Goal: Check status: Check status

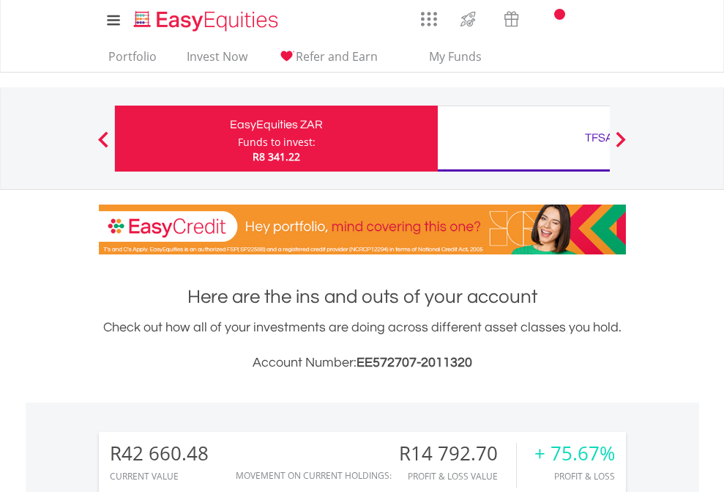
scroll to position [141, 230]
click at [238, 138] on div "Funds to invest:" at bounding box center [277, 142] width 78 height 15
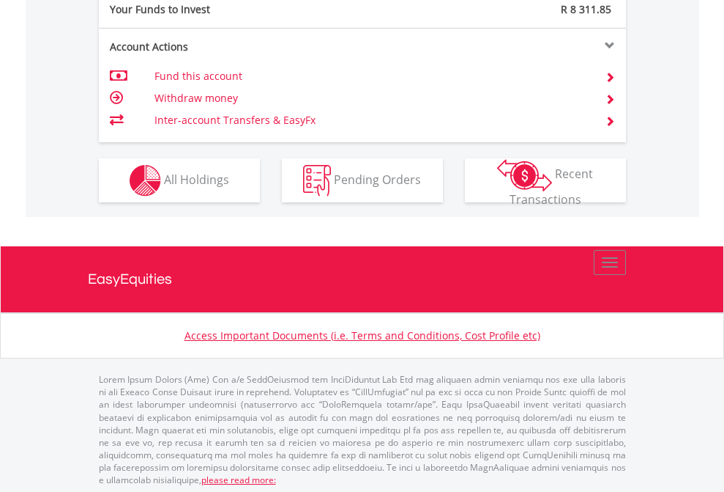
scroll to position [1463, 0]
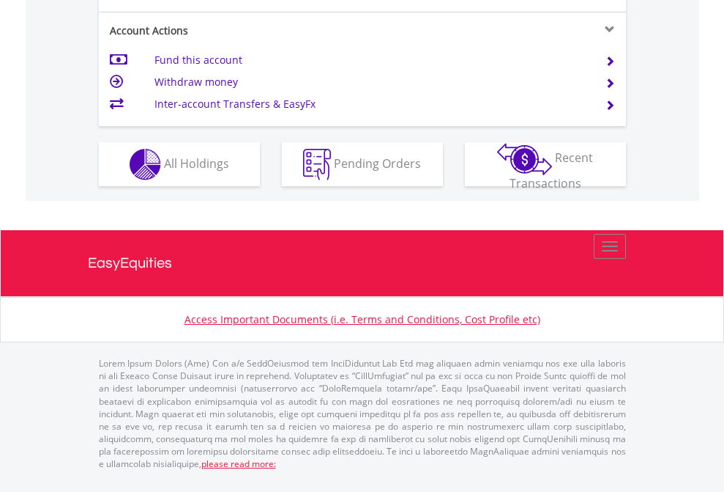
scroll to position [1337, 0]
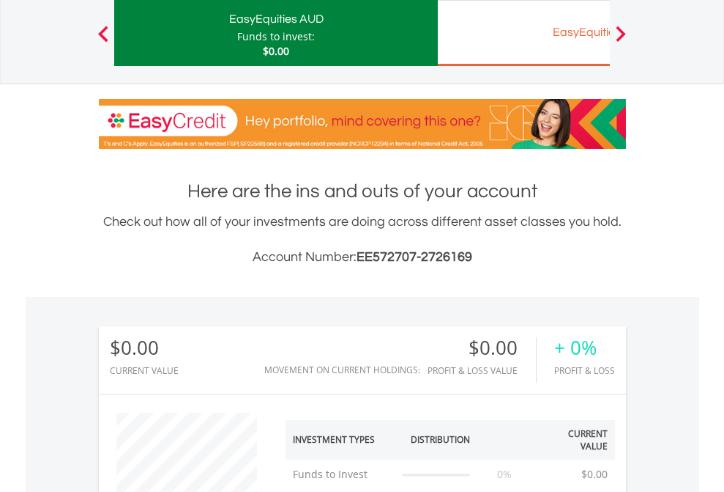
click at [524, 33] on div "EasyEquities EUR" at bounding box center [599, 32] width 305 height 21
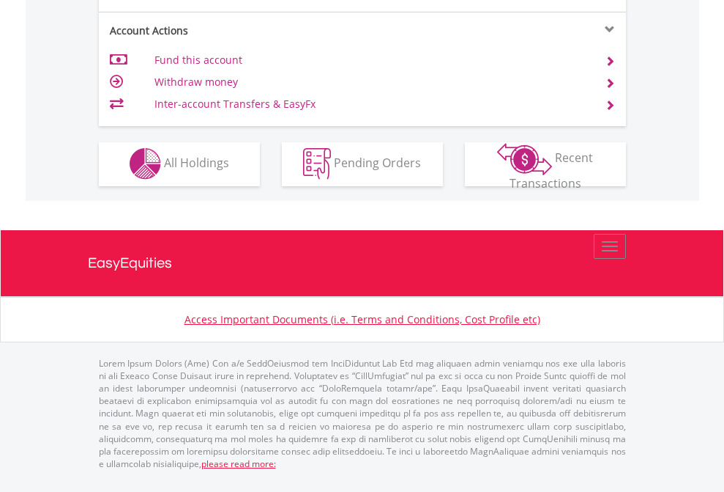
scroll to position [1370, 0]
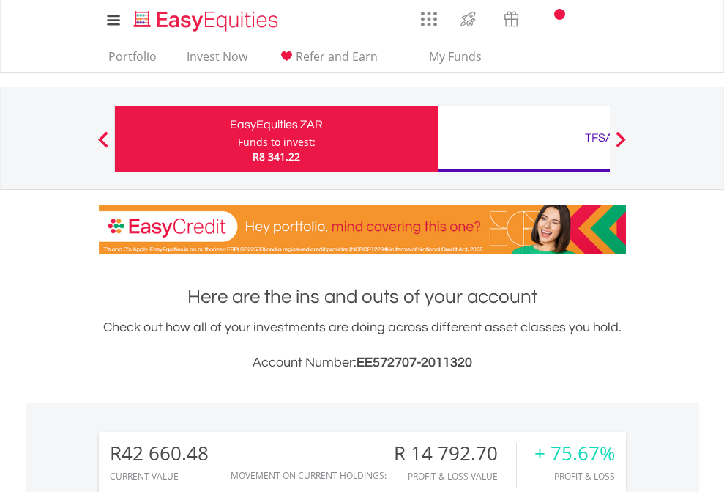
scroll to position [141, 230]
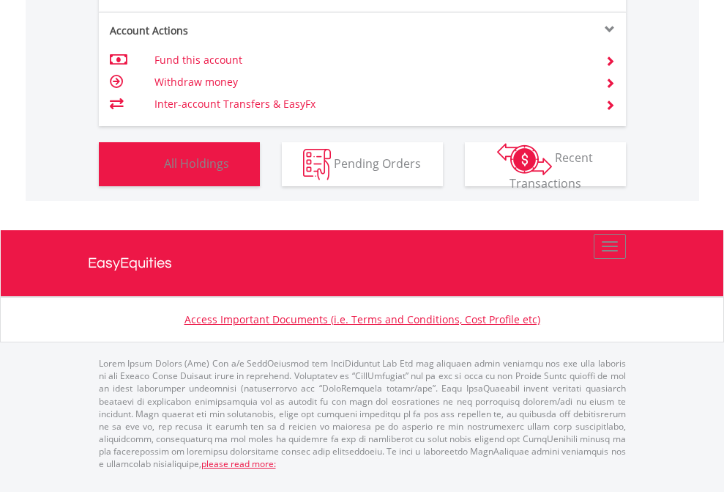
click at [164, 171] on span "All Holdings" at bounding box center [196, 163] width 65 height 16
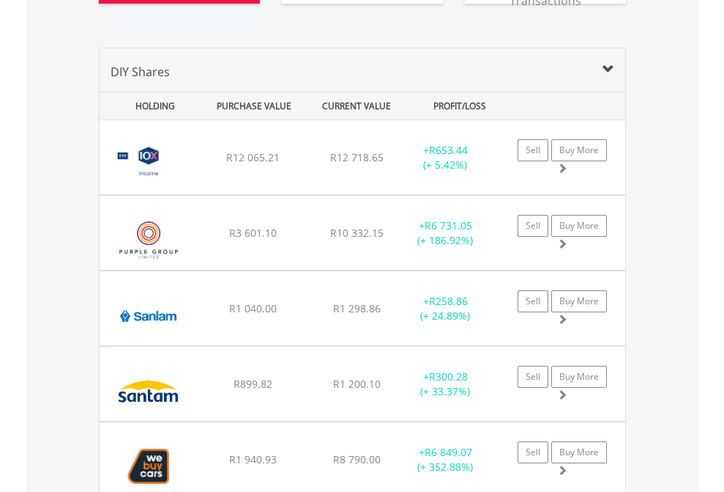
scroll to position [1717, 0]
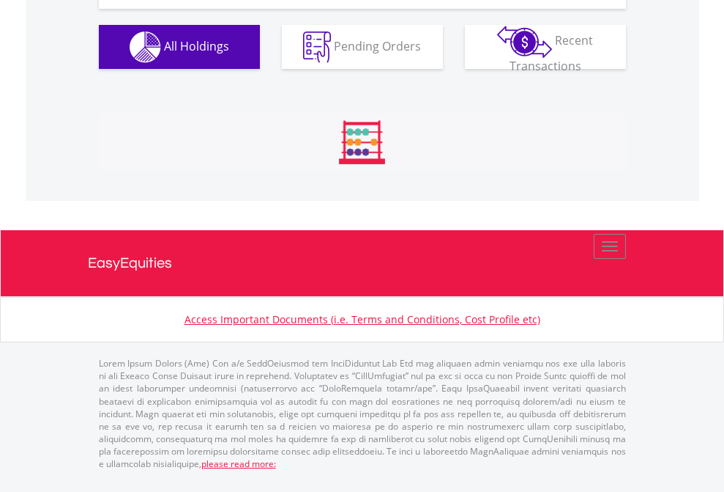
scroll to position [1688, 0]
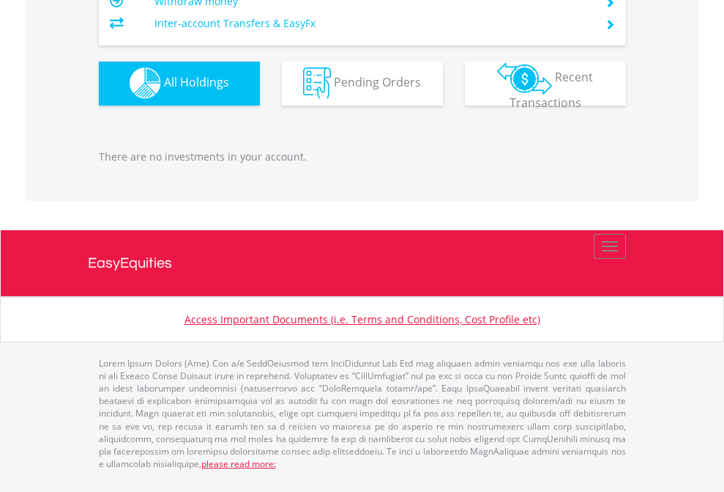
scroll to position [141, 230]
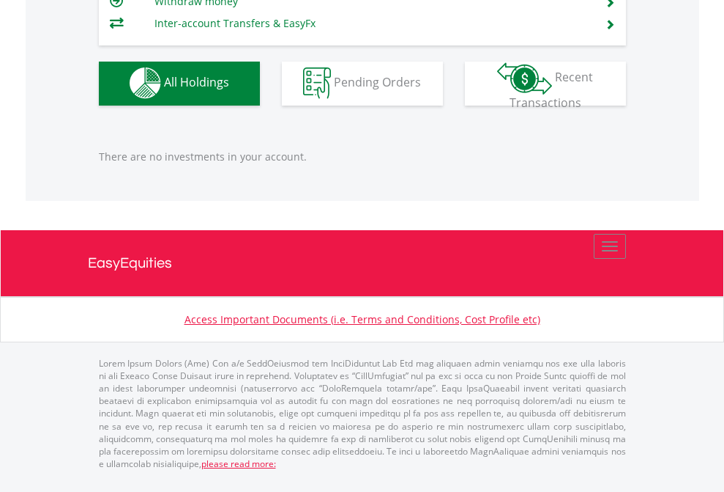
scroll to position [141, 230]
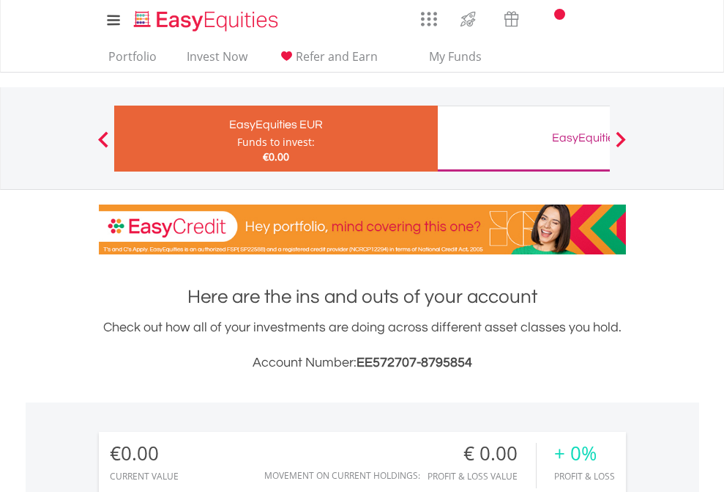
scroll to position [141, 230]
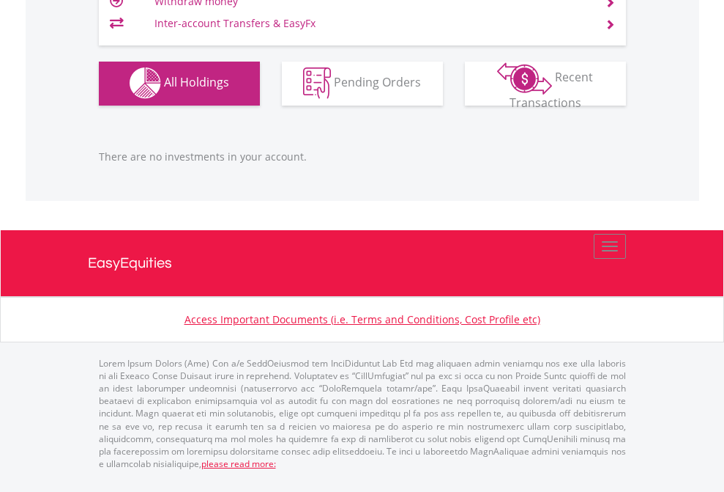
scroll to position [141, 230]
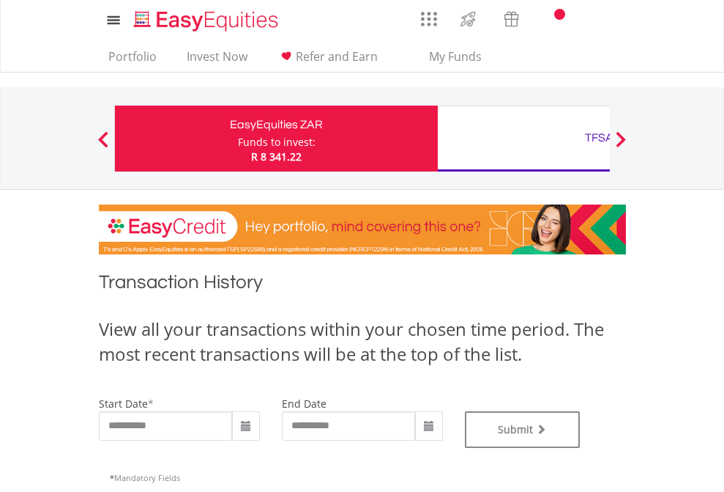
type input "**********"
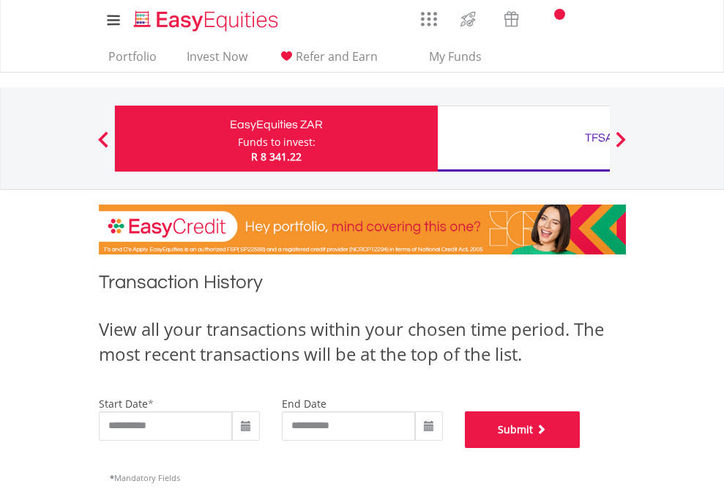
click at [581, 448] on button "Submit" at bounding box center [523, 429] width 116 height 37
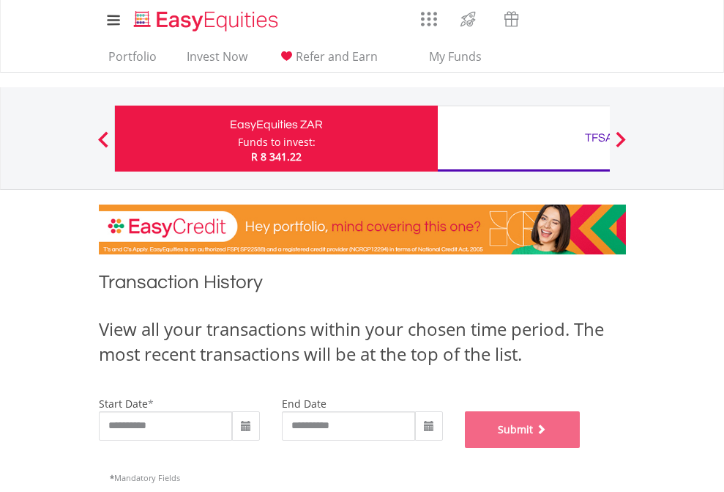
scroll to position [594, 0]
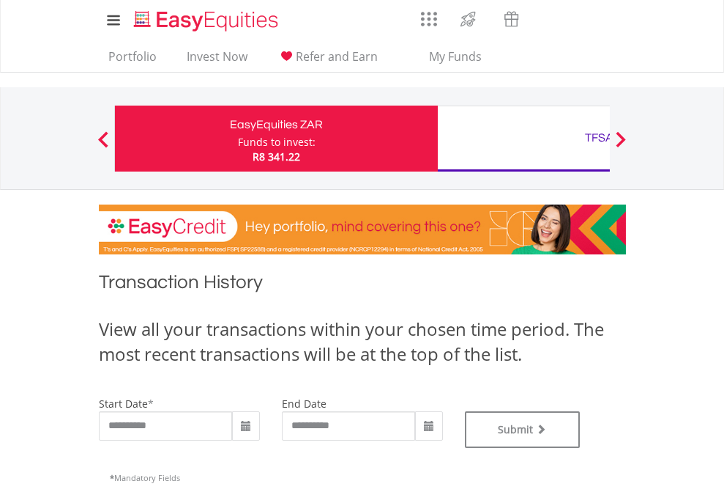
click at [524, 138] on div "TFSA" at bounding box center [599, 137] width 305 height 21
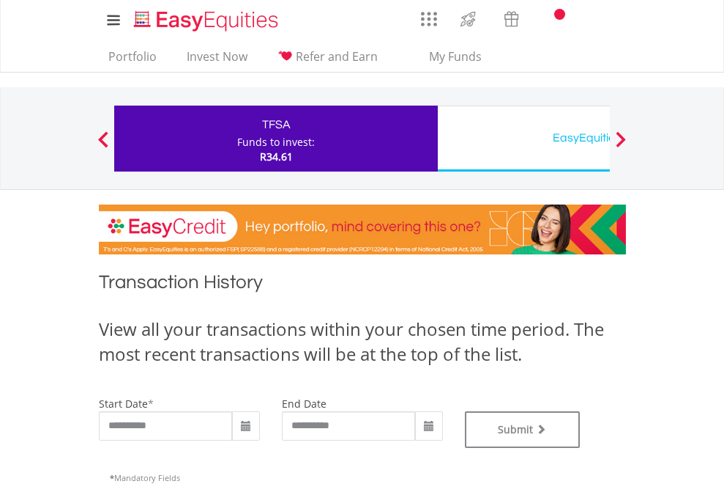
type input "**********"
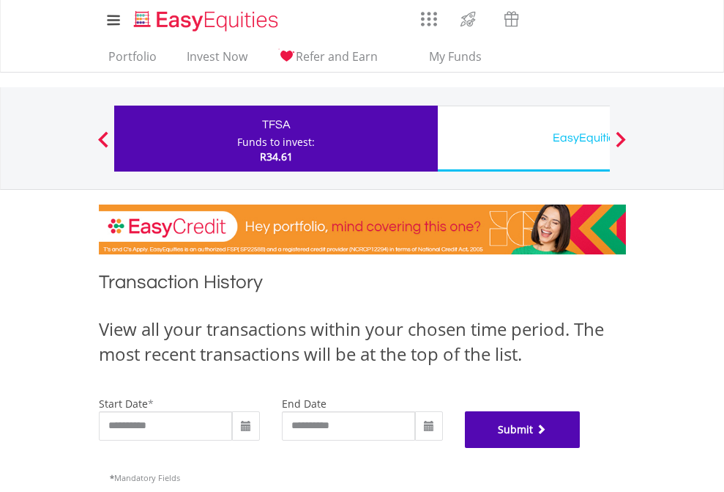
click at [581, 448] on button "Submit" at bounding box center [523, 429] width 116 height 37
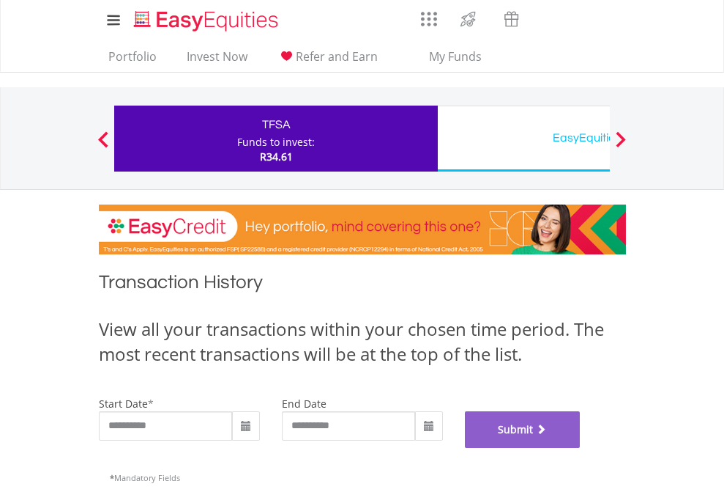
scroll to position [594, 0]
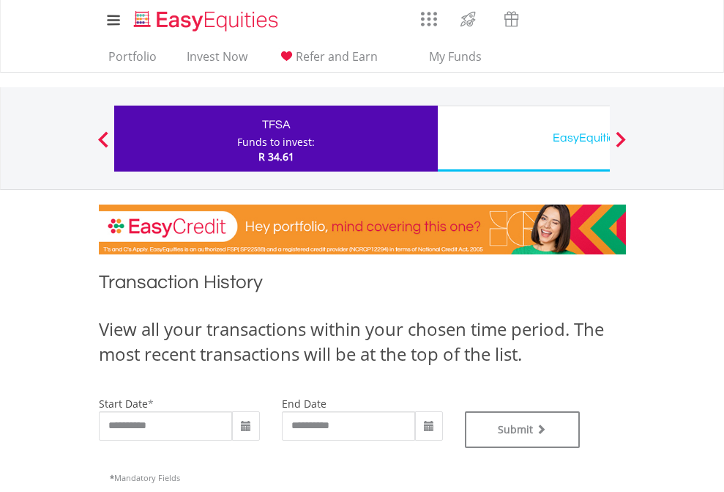
click at [524, 138] on div "EasyEquities USD" at bounding box center [599, 137] width 305 height 21
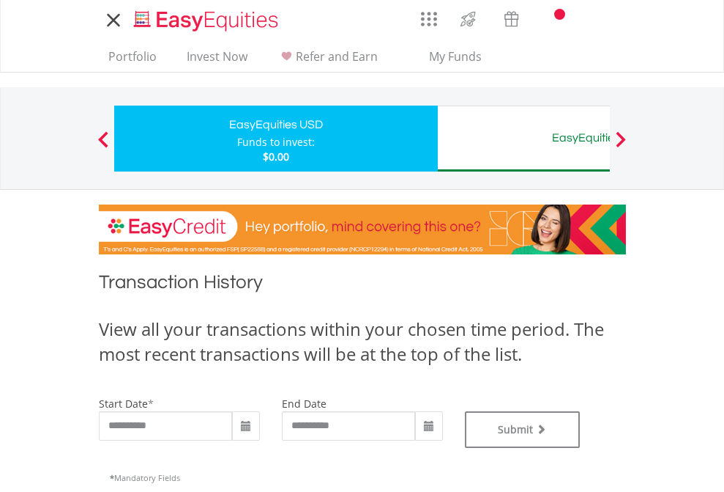
type input "**********"
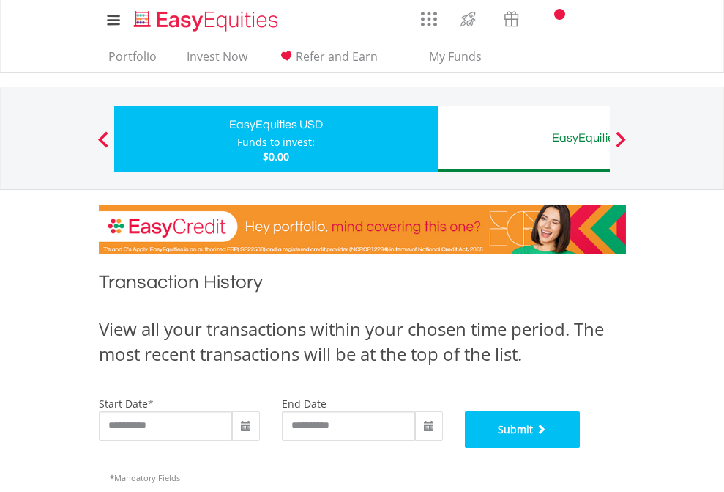
click at [581, 448] on button "Submit" at bounding box center [523, 429] width 116 height 37
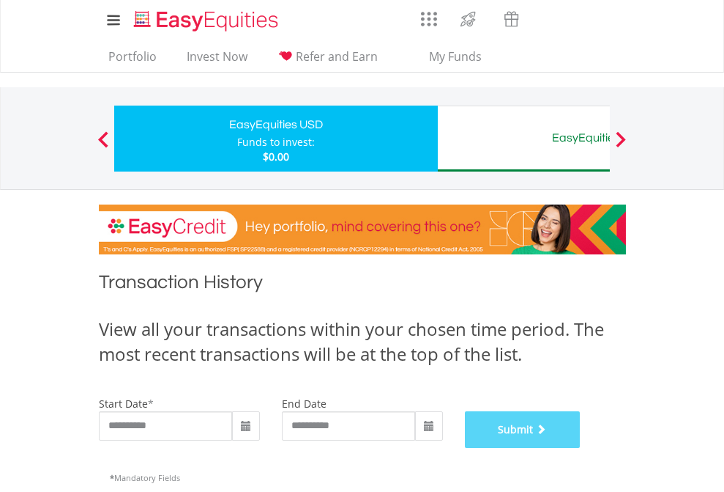
scroll to position [594, 0]
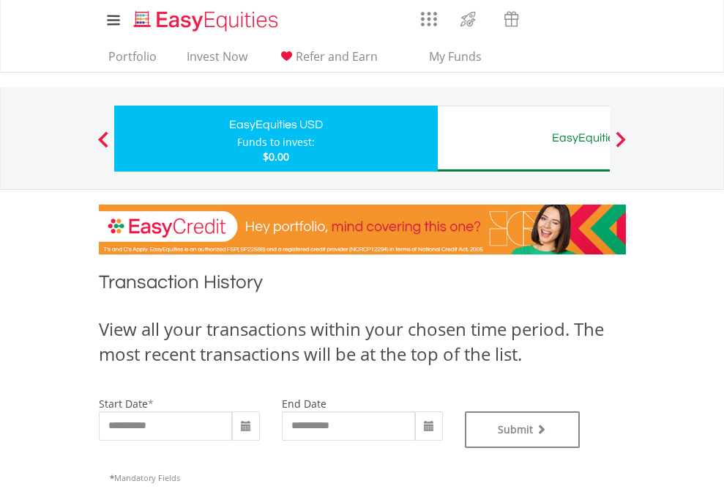
click at [524, 138] on div "EasyEquities AUD" at bounding box center [599, 137] width 305 height 21
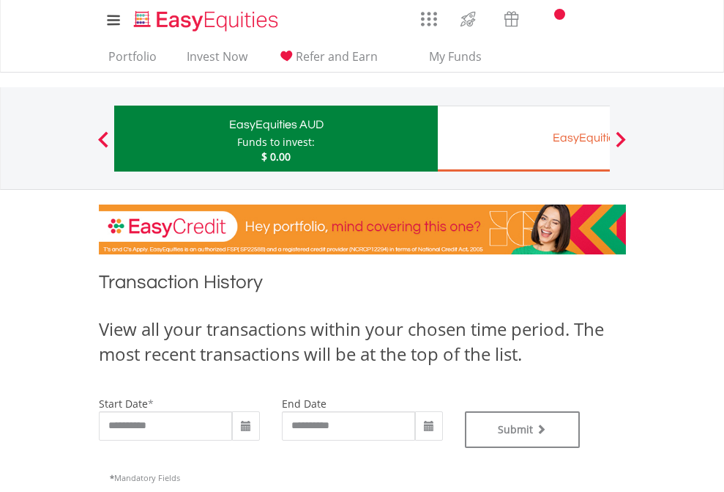
type input "**********"
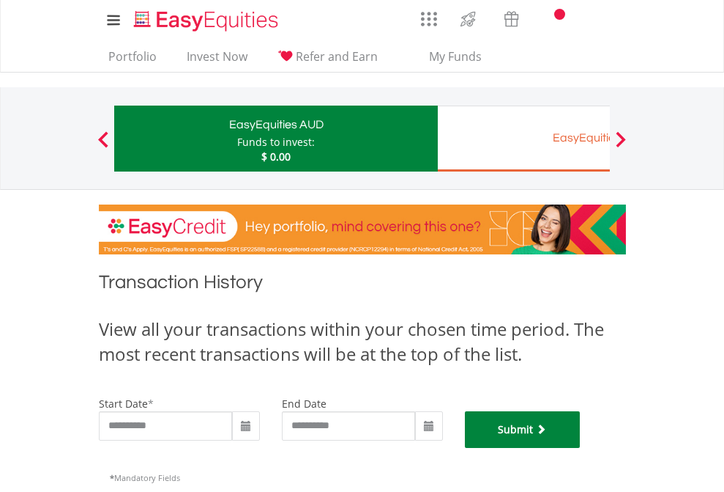
click at [581, 448] on button "Submit" at bounding box center [523, 429] width 116 height 37
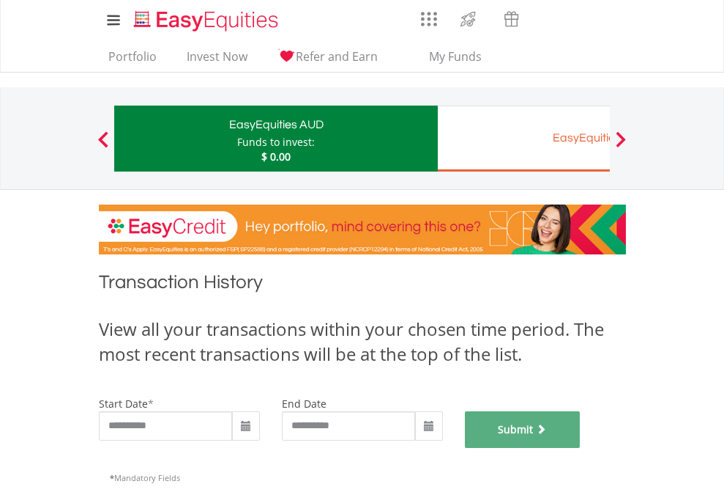
scroll to position [594, 0]
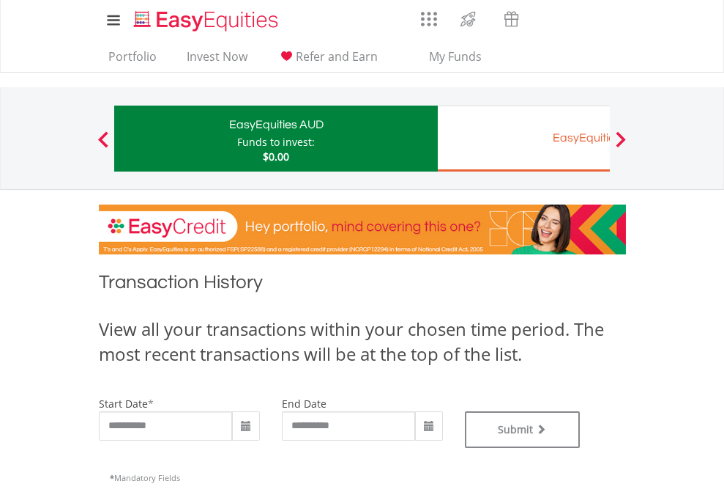
click at [524, 138] on div "EasyEquities EUR" at bounding box center [599, 137] width 305 height 21
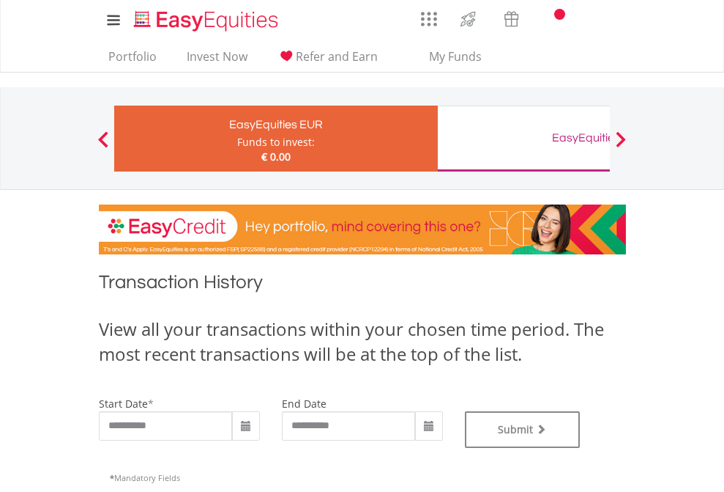
type input "**********"
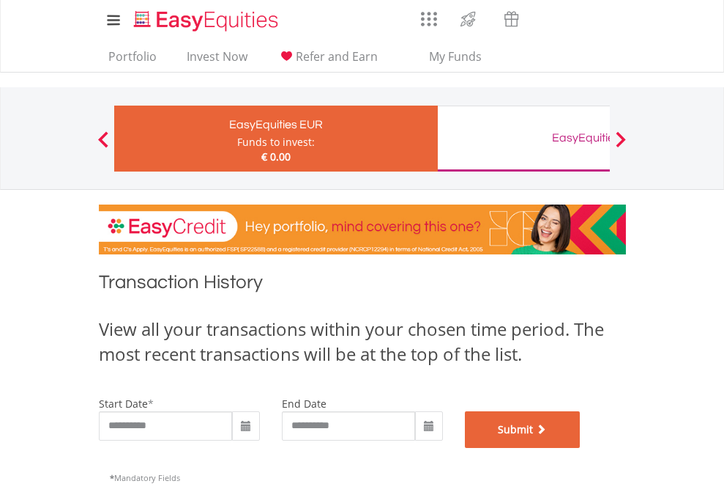
click at [581, 448] on button "Submit" at bounding box center [523, 429] width 116 height 37
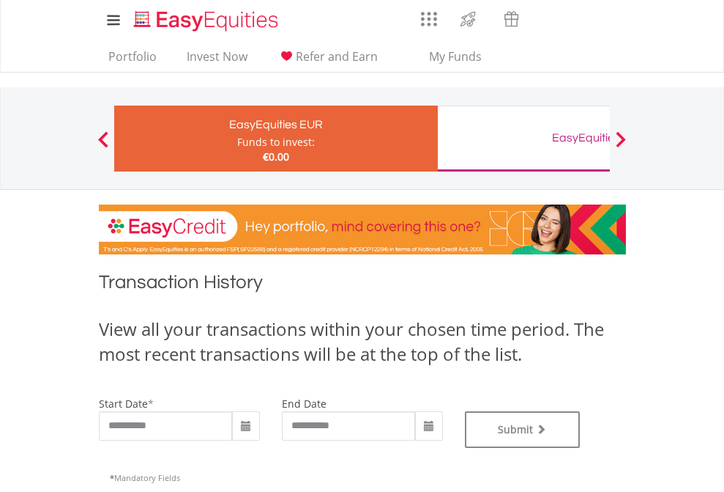
click at [524, 138] on div "EasyEquities GBP" at bounding box center [599, 137] width 305 height 21
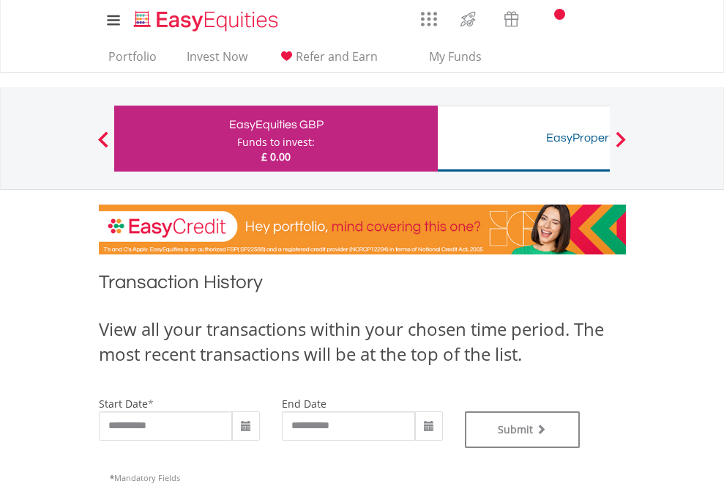
type input "**********"
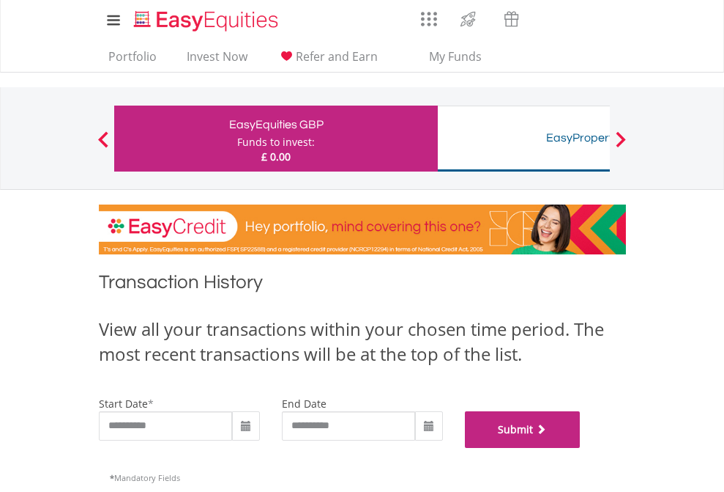
click at [581, 448] on button "Submit" at bounding box center [523, 429] width 116 height 37
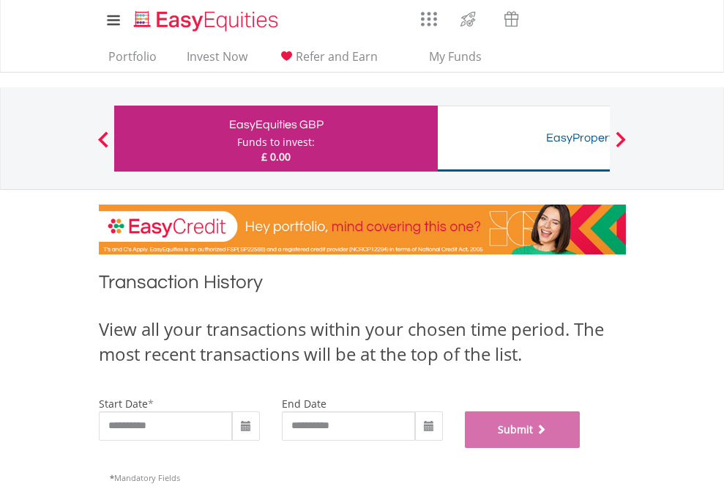
scroll to position [594, 0]
